Goal: Find specific page/section: Find specific page/section

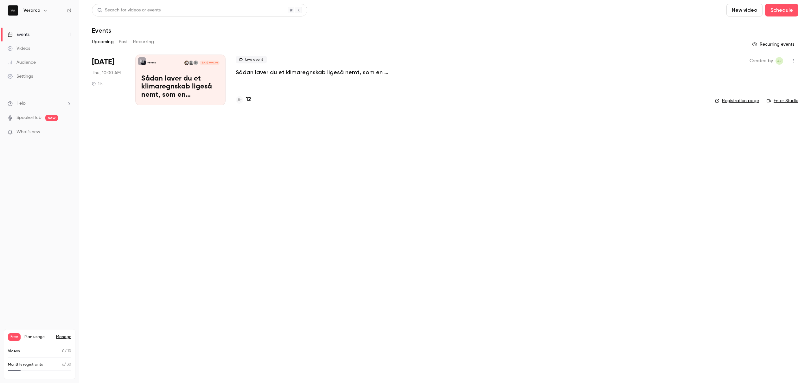
click at [249, 100] on h4 "12" at bounding box center [248, 99] width 5 height 9
